Goal: Task Accomplishment & Management: Manage account settings

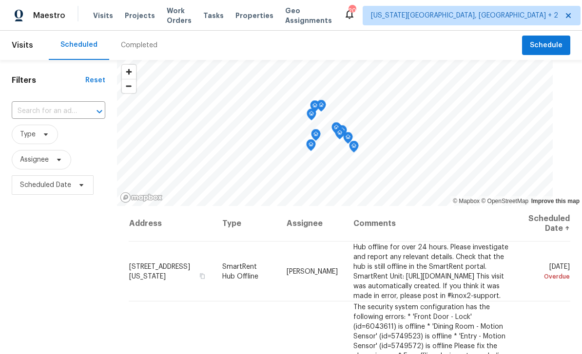
click at [0, 0] on icon at bounding box center [0, 0] width 0 height 0
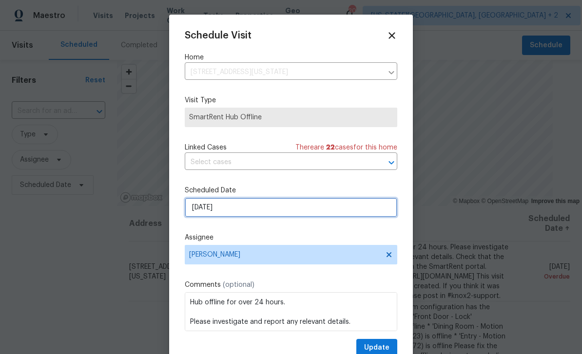
click at [258, 213] on input "[DATE]" at bounding box center [291, 207] width 212 height 19
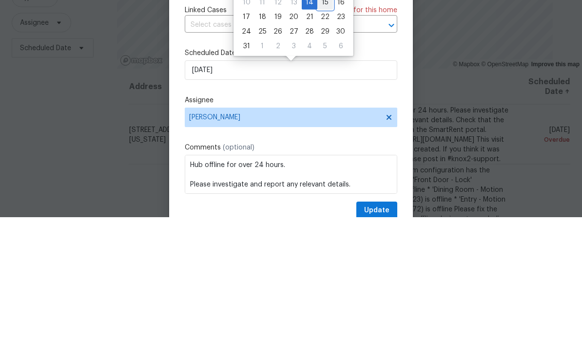
click at [320, 133] on div "15" at bounding box center [325, 140] width 16 height 14
type input "[DATE]"
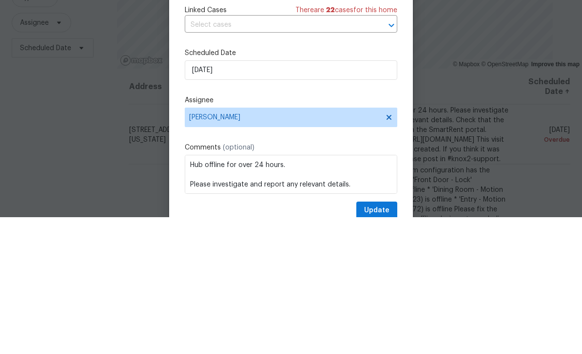
scroll to position [31, 0]
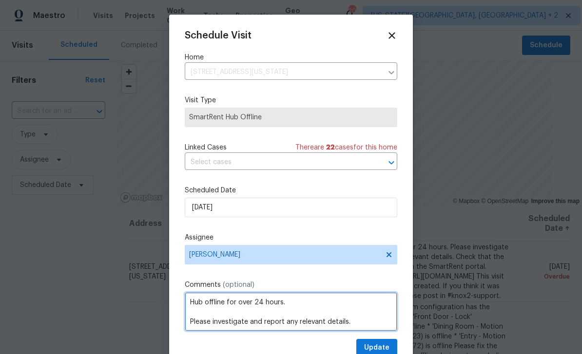
click at [382, 331] on textarea "Hub offline for over 24 hours. Please investigate and report any relevant detai…" at bounding box center [291, 311] width 212 height 39
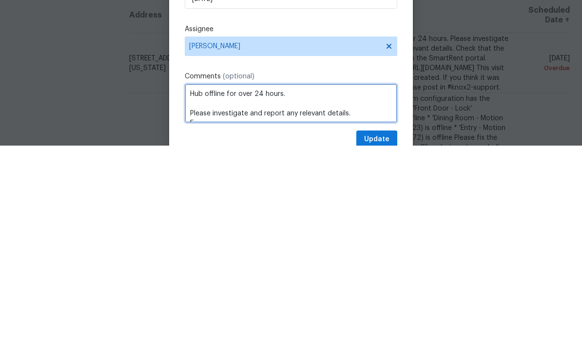
scroll to position [4, 0]
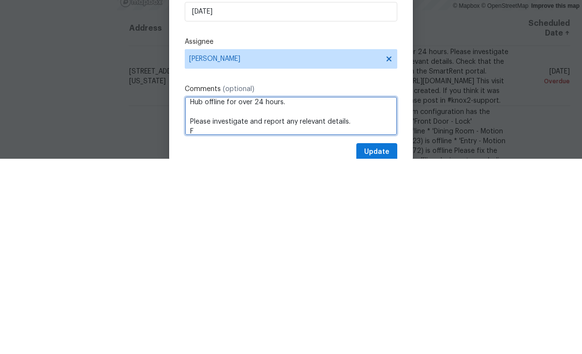
type textarea "Hub offline for over 24 hours. Please investigate and report any relevant detai…"
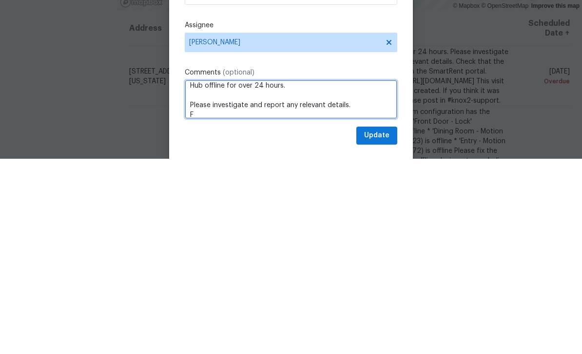
scroll to position [24, 0]
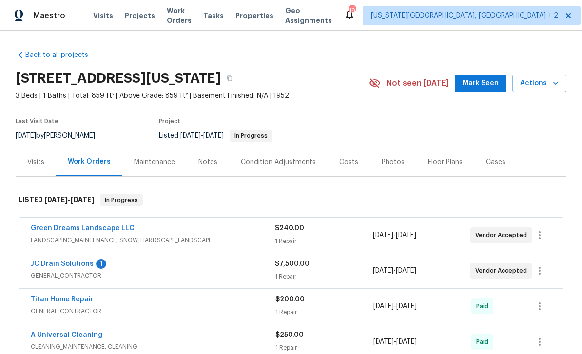
scroll to position [51, 0]
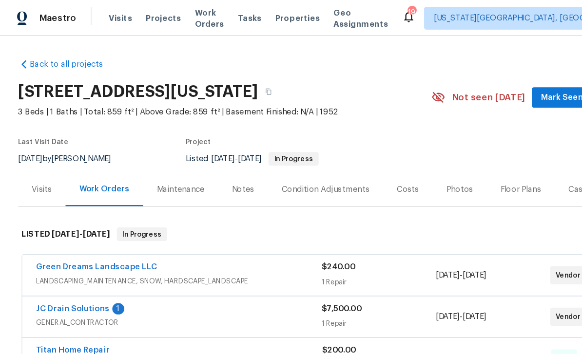
click at [99, 19] on span "Visits" at bounding box center [103, 16] width 20 height 10
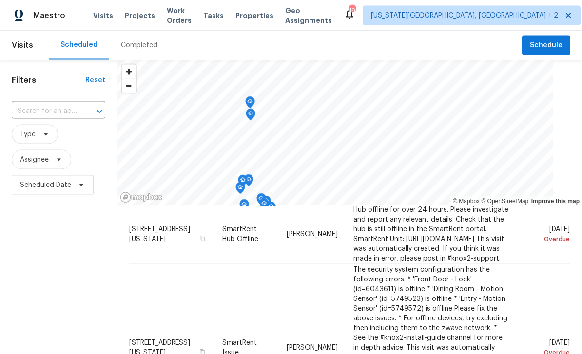
scroll to position [4, 0]
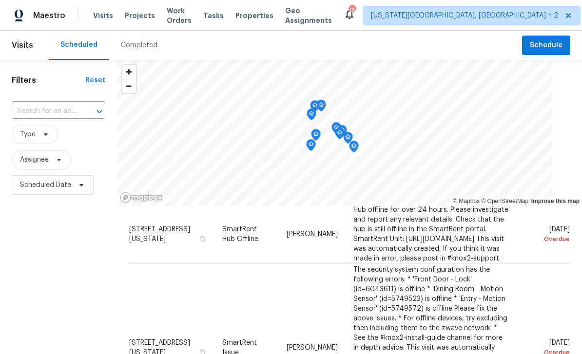
click at [0, 0] on icon at bounding box center [0, 0] width 0 height 0
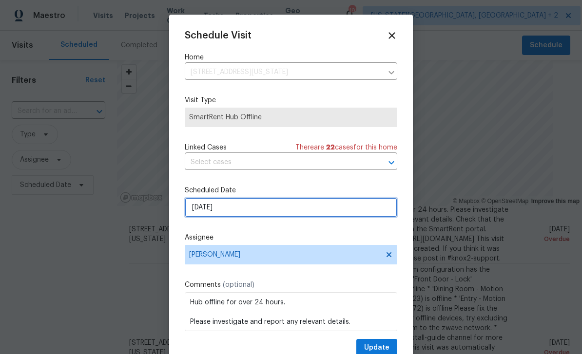
click at [298, 212] on input "[DATE]" at bounding box center [291, 207] width 212 height 19
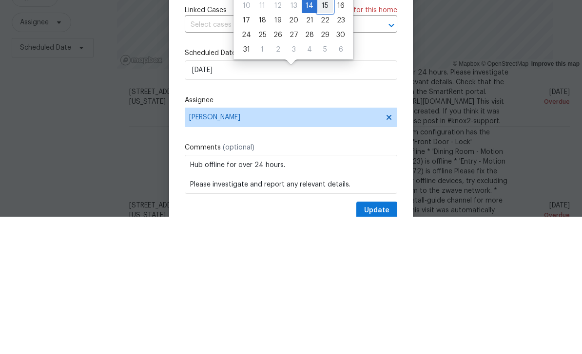
click at [323, 136] on div "15" at bounding box center [325, 143] width 16 height 14
type input "[DATE]"
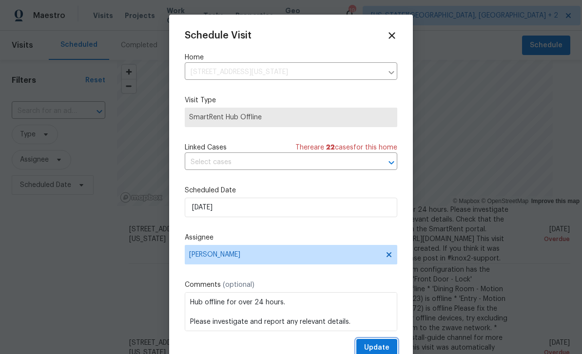
click at [387, 342] on button "Update" at bounding box center [376, 348] width 41 height 18
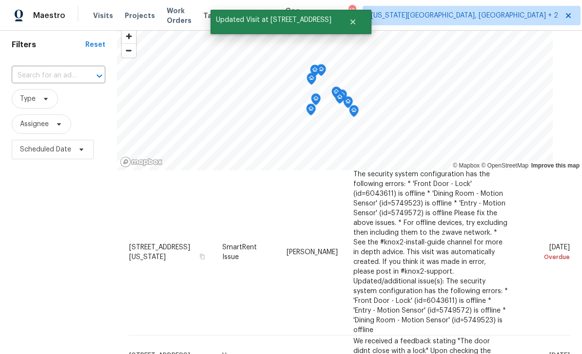
scroll to position [35, 0]
click at [0, 0] on icon at bounding box center [0, 0] width 0 height 0
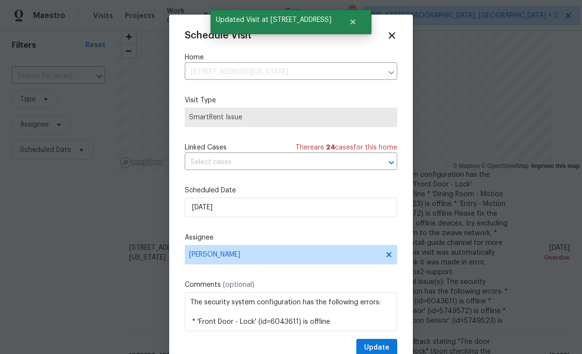
click at [543, 218] on div at bounding box center [291, 177] width 582 height 354
click at [269, 205] on input "[DATE]" at bounding box center [291, 207] width 212 height 19
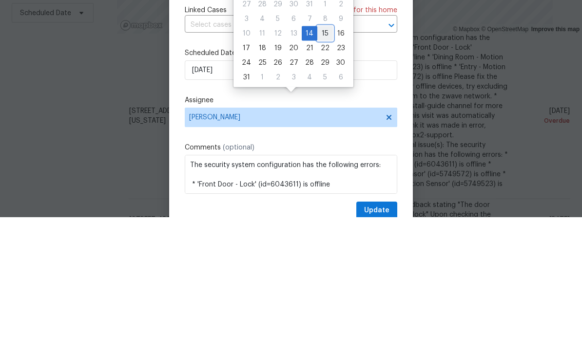
click at [320, 164] on div "15" at bounding box center [325, 171] width 16 height 14
type input "[DATE]"
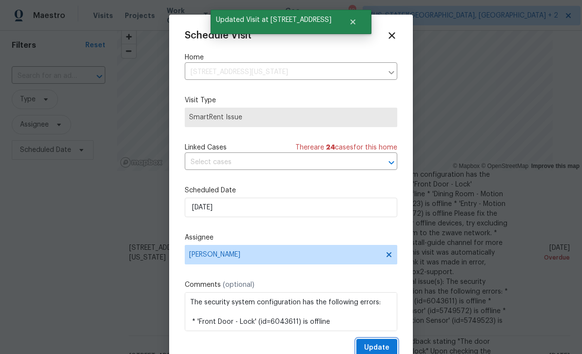
click at [385, 346] on span "Update" at bounding box center [376, 348] width 25 height 12
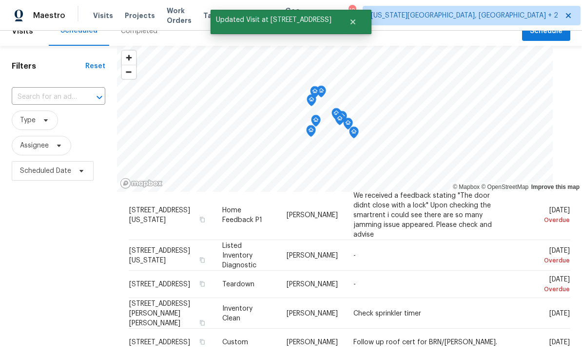
scroll to position [14, 0]
click at [0, 0] on icon at bounding box center [0, 0] width 0 height 0
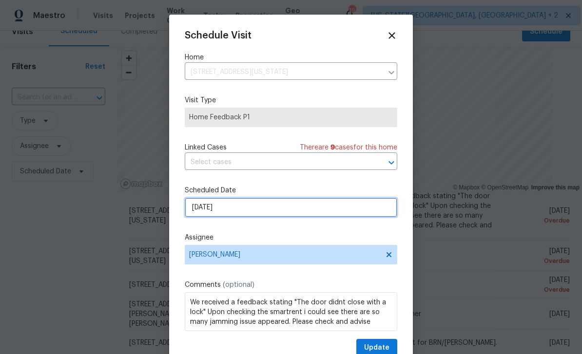
click at [268, 214] on input "[DATE]" at bounding box center [291, 207] width 212 height 19
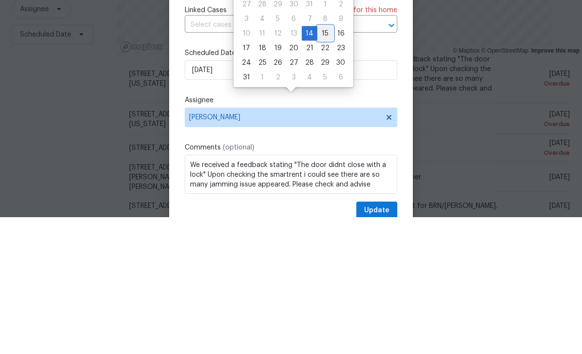
click at [321, 164] on div "15" at bounding box center [325, 171] width 16 height 14
type input "[DATE]"
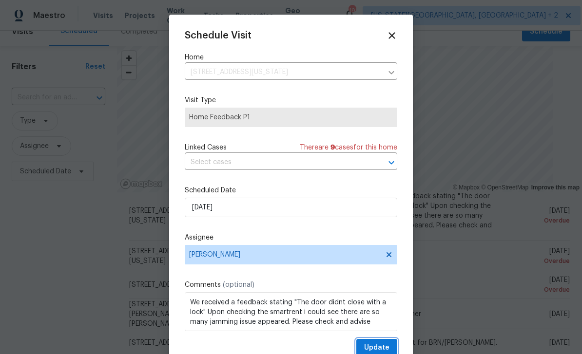
click at [376, 346] on span "Update" at bounding box center [376, 348] width 25 height 12
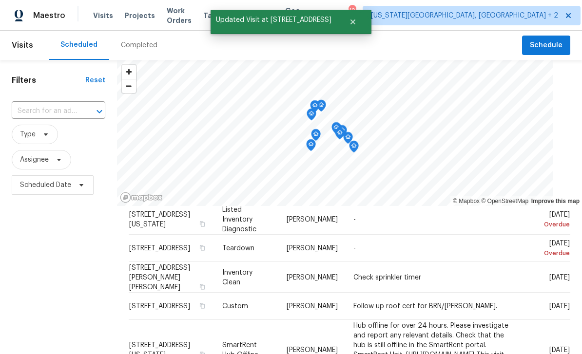
scroll to position [0, 0]
click at [0, 0] on icon at bounding box center [0, 0] width 0 height 0
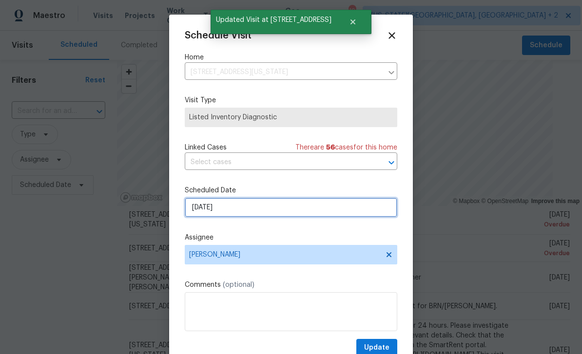
click at [254, 215] on input "[DATE]" at bounding box center [291, 207] width 212 height 19
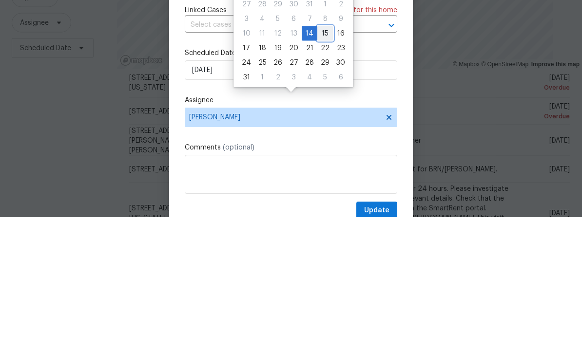
click at [319, 164] on div "15" at bounding box center [325, 171] width 16 height 14
type input "[DATE]"
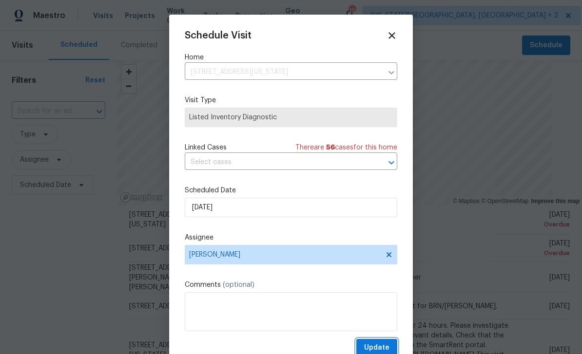
click at [388, 346] on span "Update" at bounding box center [376, 348] width 25 height 12
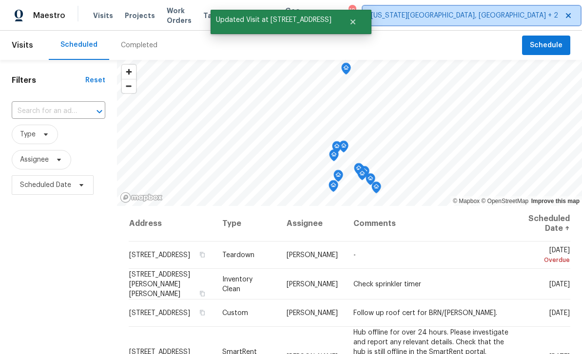
click at [440, 19] on span "[US_STATE][GEOGRAPHIC_DATA], [GEOGRAPHIC_DATA] + 2" at bounding box center [464, 16] width 187 height 10
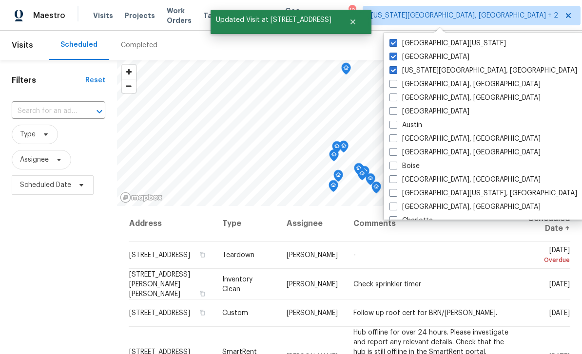
click at [395, 42] on span at bounding box center [393, 43] width 8 height 8
click at [395, 42] on input "[GEOGRAPHIC_DATA][US_STATE]" at bounding box center [392, 41] width 6 height 6
checkbox input "false"
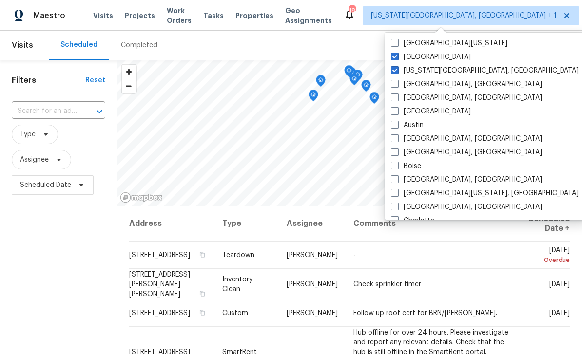
click at [395, 57] on span at bounding box center [395, 57] width 8 height 8
click at [395, 57] on input "[GEOGRAPHIC_DATA]" at bounding box center [394, 55] width 6 height 6
checkbox input "false"
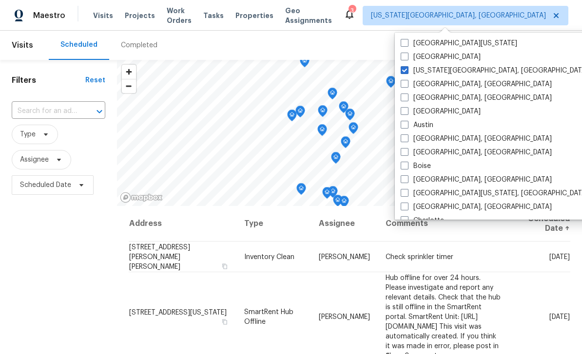
click at [220, 19] on div "Tasks" at bounding box center [213, 16] width 20 height 10
